Goal: Navigation & Orientation: Find specific page/section

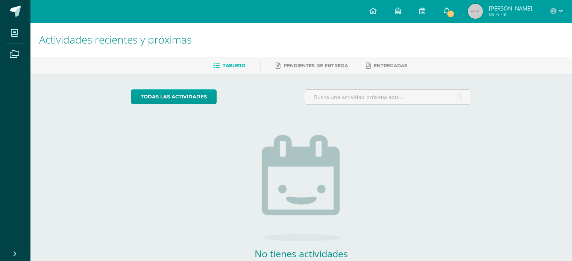
click at [458, 7] on link "1" at bounding box center [446, 11] width 24 height 23
click at [340, 73] on div "Tablero Pendientes de entrega Entregadas" at bounding box center [310, 66] width 560 height 18
click at [385, 6] on link at bounding box center [373, 11] width 26 height 23
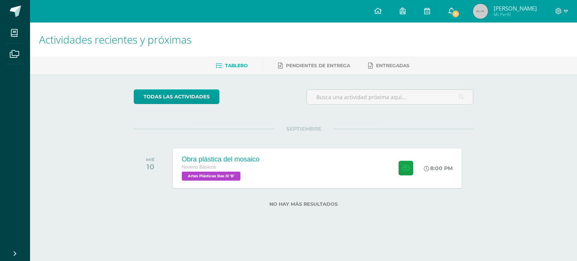
click at [464, 18] on link "3" at bounding box center [452, 11] width 24 height 23
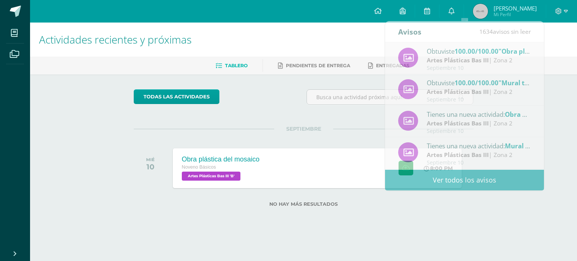
click at [517, 207] on div "Actividades recientes y próximas Tablero Pendientes de entrega Entregadas todas…" at bounding box center [303, 127] width 547 height 209
